Goal: Navigation & Orientation: Find specific page/section

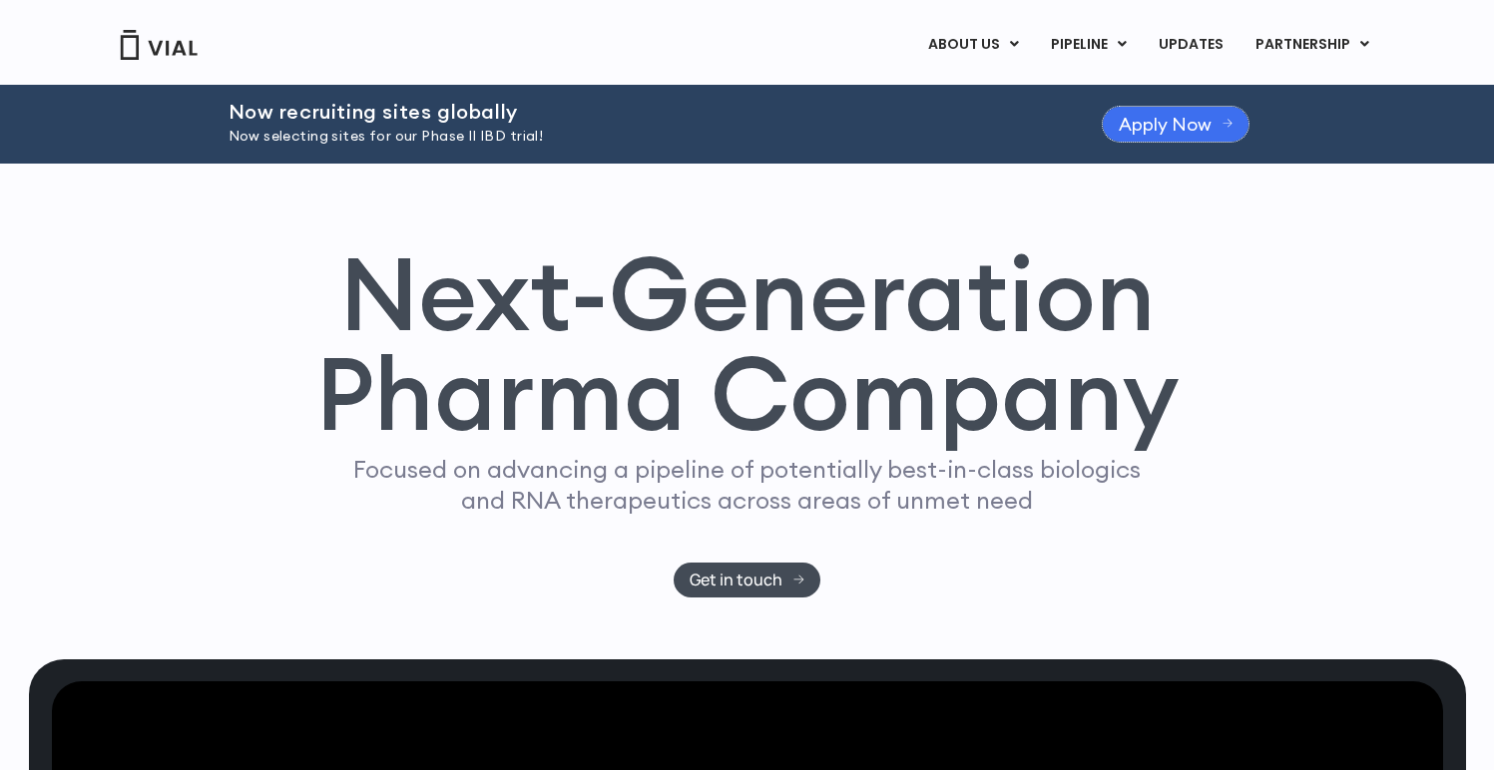
click at [1174, 120] on span "Apply Now" at bounding box center [1165, 124] width 93 height 15
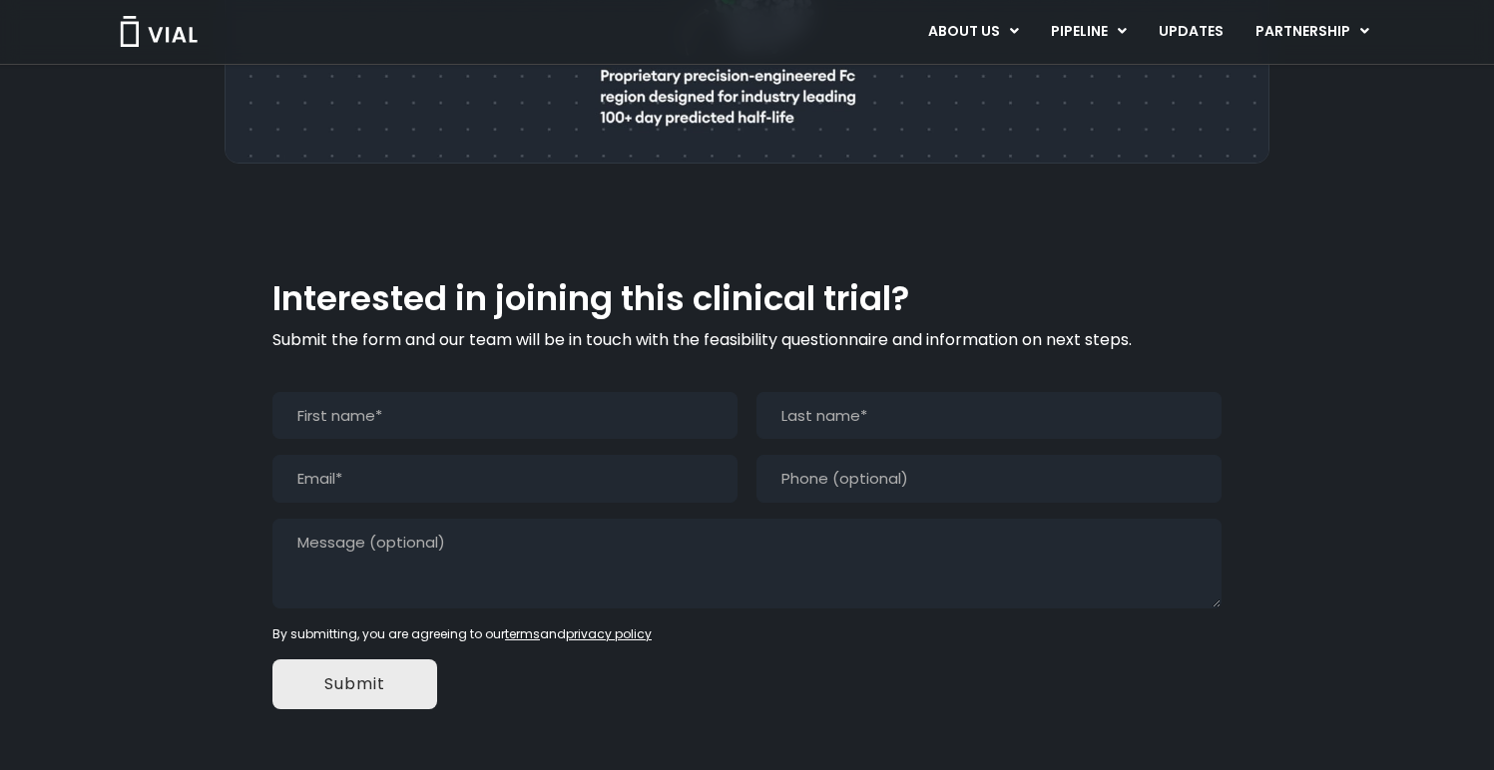
scroll to position [1583, 0]
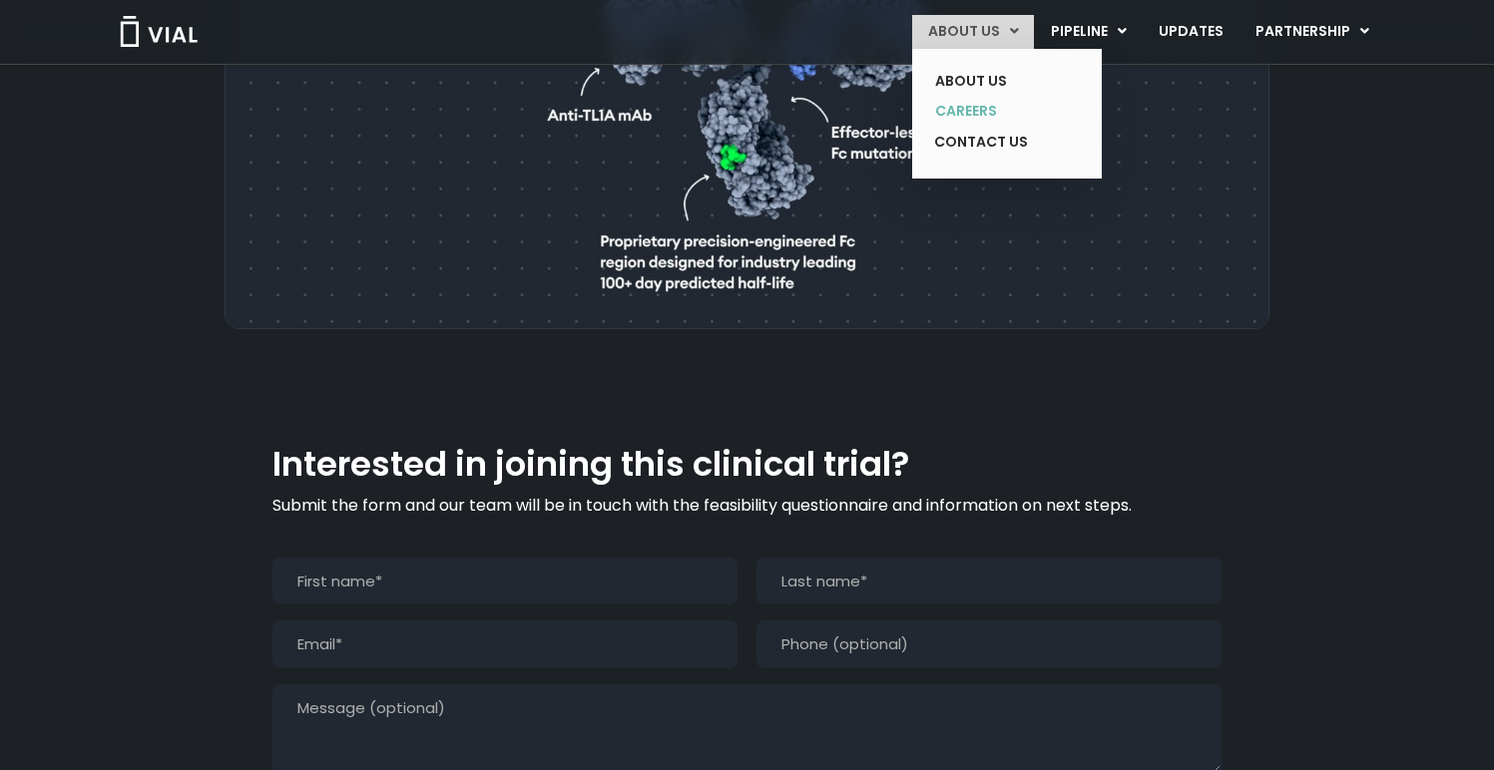
click at [961, 102] on link "CAREERS" at bounding box center [992, 111] width 146 height 31
